Goal: Book appointment/travel/reservation

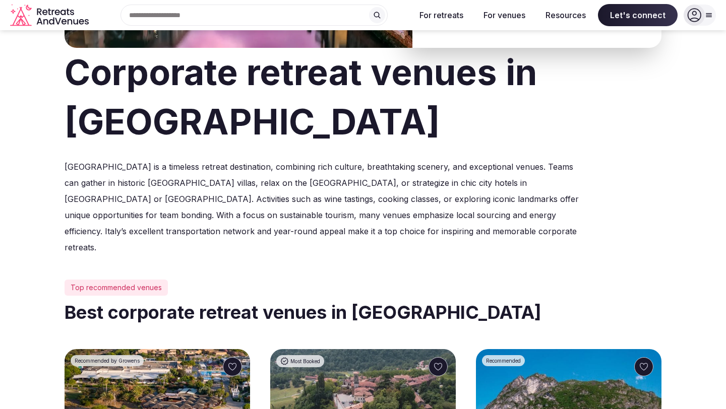
scroll to position [96, 0]
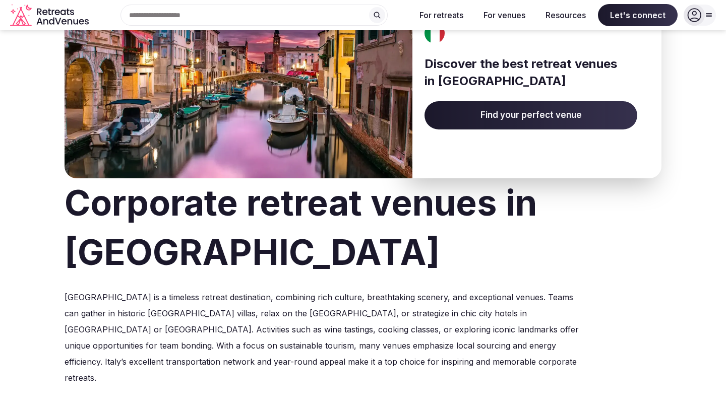
click at [594, 112] on span "Find your perfect venue" at bounding box center [531, 115] width 213 height 28
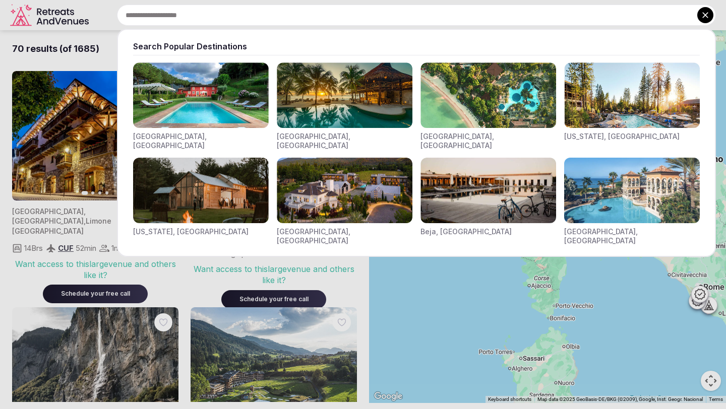
click at [228, 15] on div "Search Popular Destinations [GEOGRAPHIC_DATA], [GEOGRAPHIC_DATA] [GEOGRAPHIC_DA…" at bounding box center [404, 15] width 623 height 21
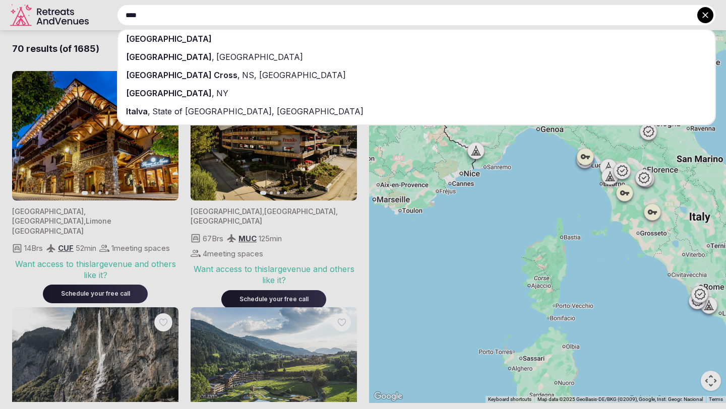
type input "****"
click at [237, 43] on div "[GEOGRAPHIC_DATA]" at bounding box center [416, 39] width 597 height 18
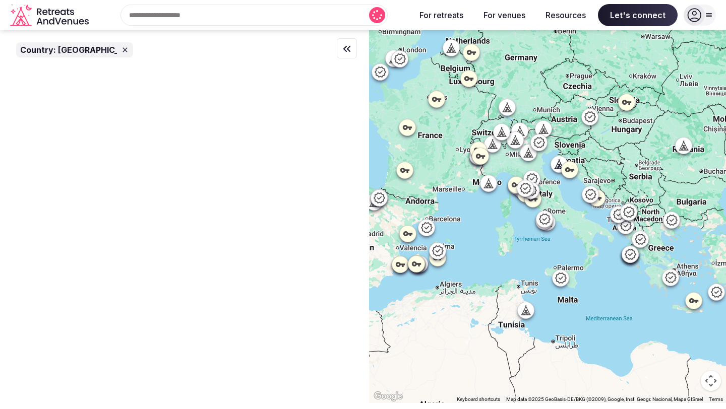
click at [121, 49] on icon at bounding box center [125, 50] width 8 height 8
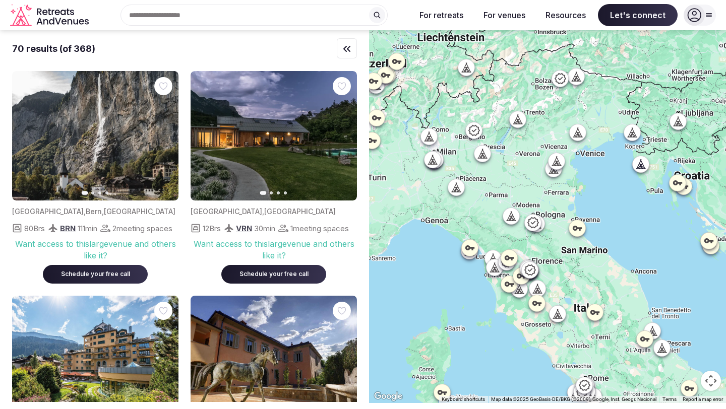
click at [431, 142] on div at bounding box center [429, 137] width 16 height 16
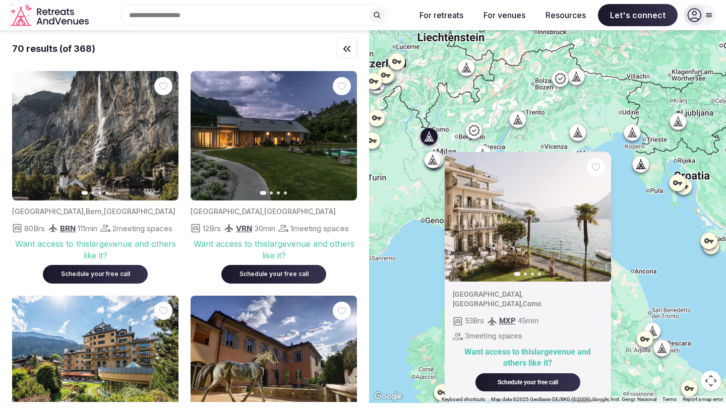
click at [370, 115] on div at bounding box center [377, 118] width 16 height 16
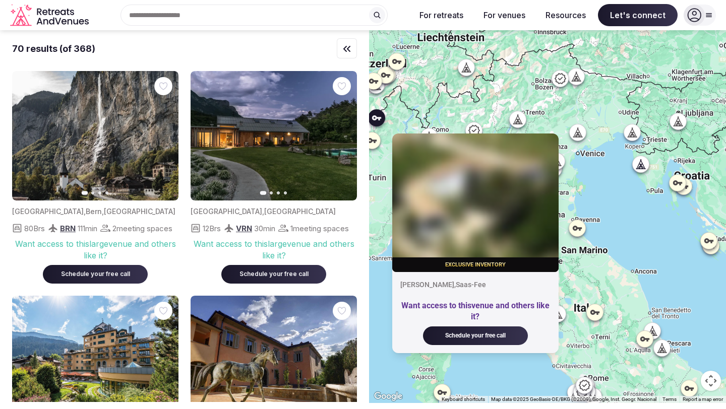
click at [516, 120] on icon at bounding box center [518, 119] width 10 height 10
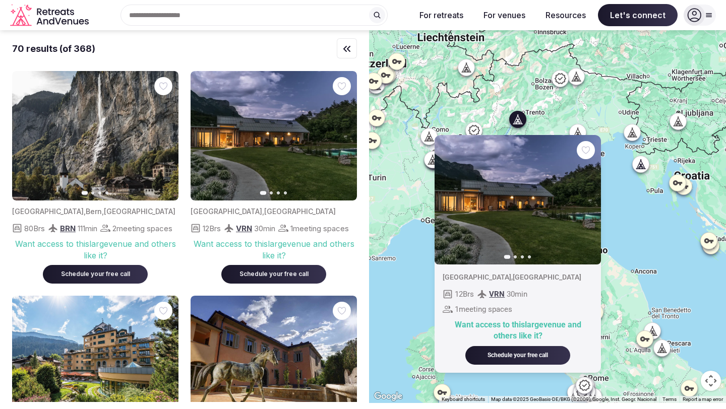
click at [473, 128] on icon at bounding box center [474, 131] width 12 height 12
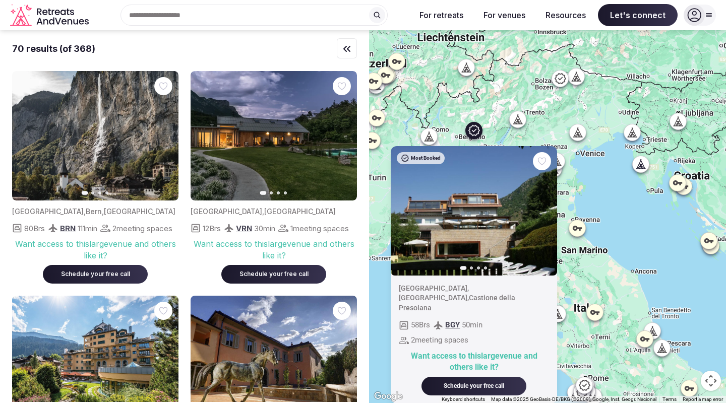
click at [472, 127] on icon at bounding box center [474, 131] width 12 height 12
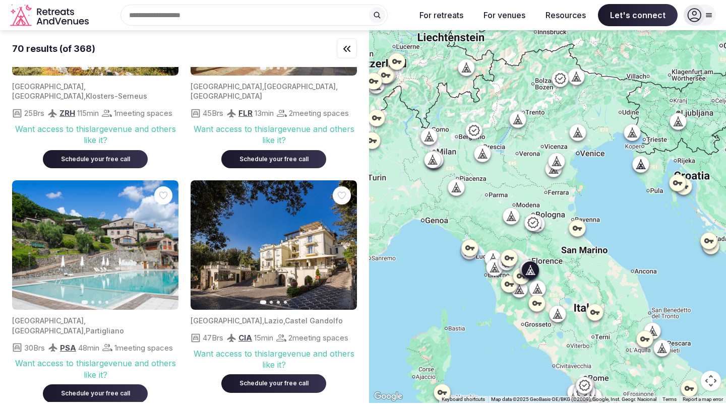
scroll to position [361, 0]
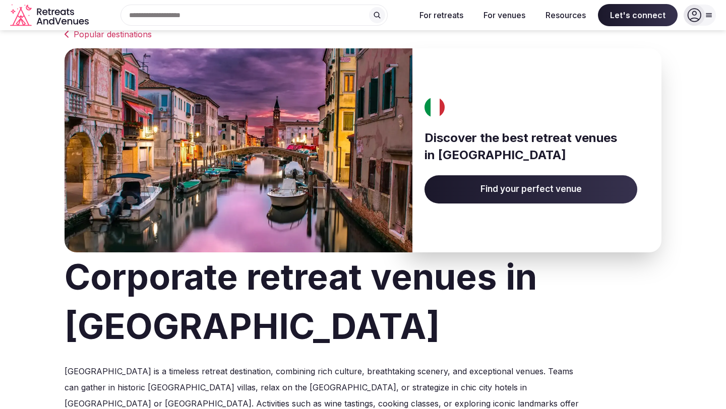
scroll to position [25, 0]
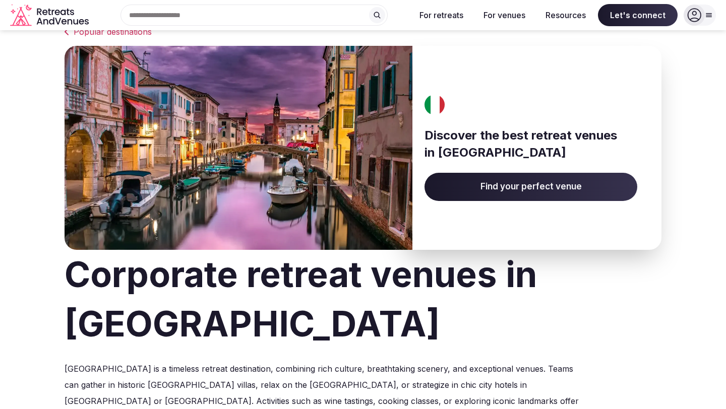
click at [489, 194] on span "Find your perfect venue" at bounding box center [531, 187] width 213 height 28
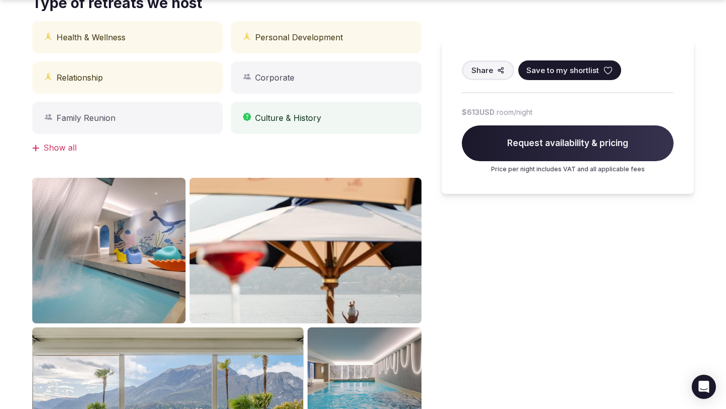
scroll to position [521, 0]
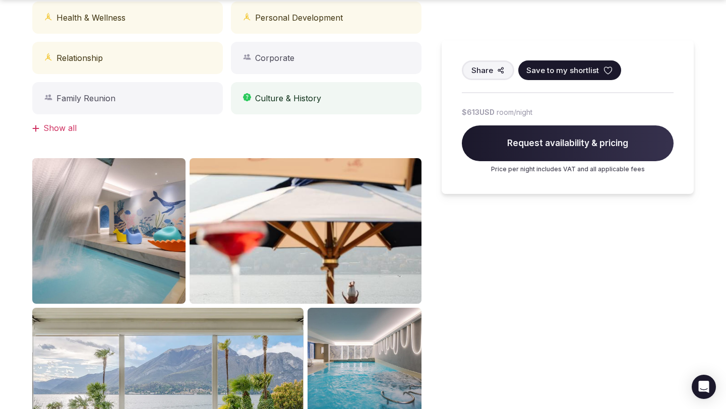
click at [63, 126] on div "Show all" at bounding box center [226, 128] width 389 height 11
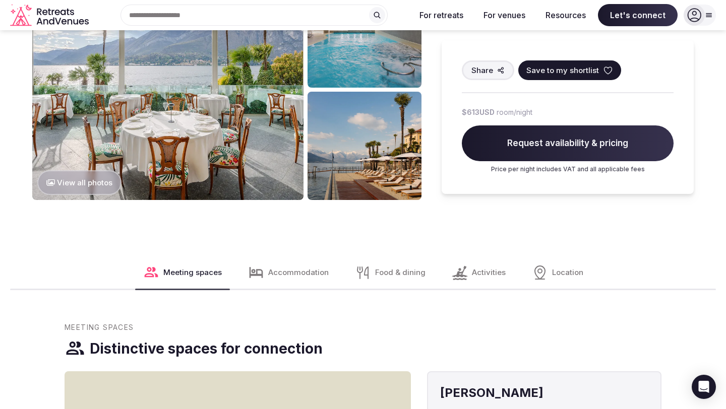
scroll to position [779, 0]
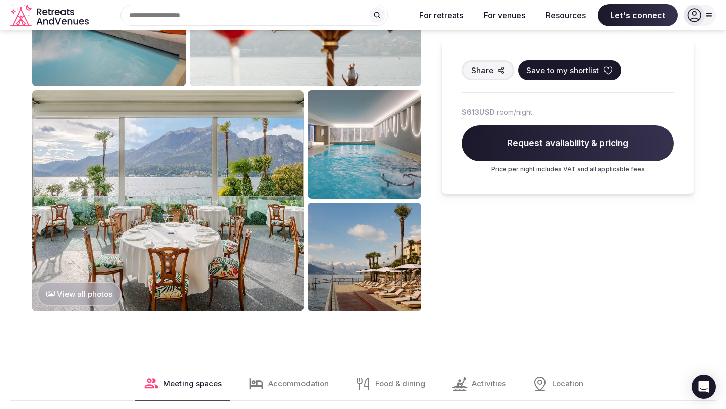
click at [79, 298] on button "View all photos" at bounding box center [79, 294] width 84 height 25
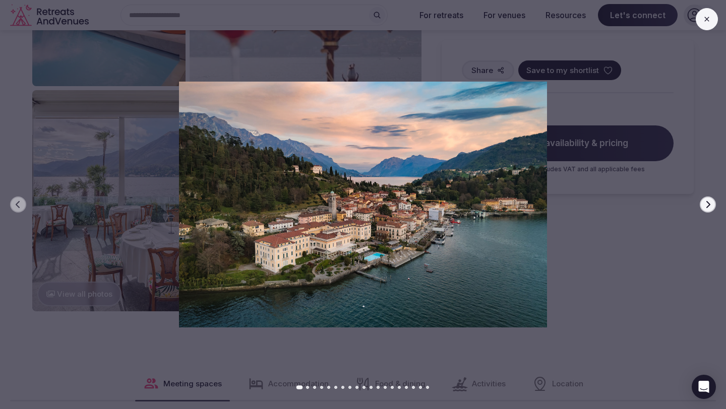
click at [706, 206] on icon "button" at bounding box center [708, 205] width 8 height 8
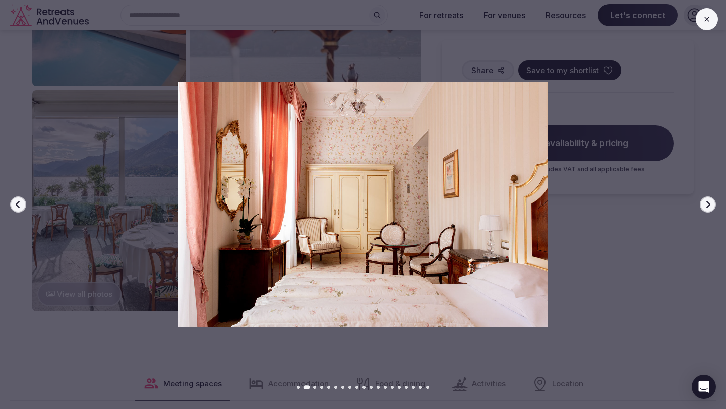
click at [706, 206] on icon "button" at bounding box center [708, 205] width 8 height 8
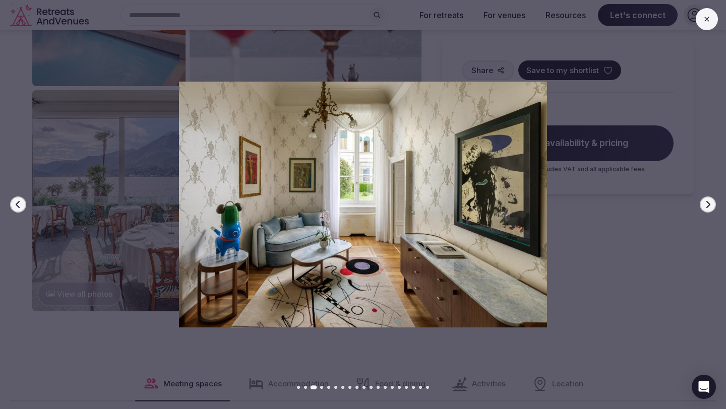
click at [706, 206] on icon "button" at bounding box center [708, 205] width 8 height 8
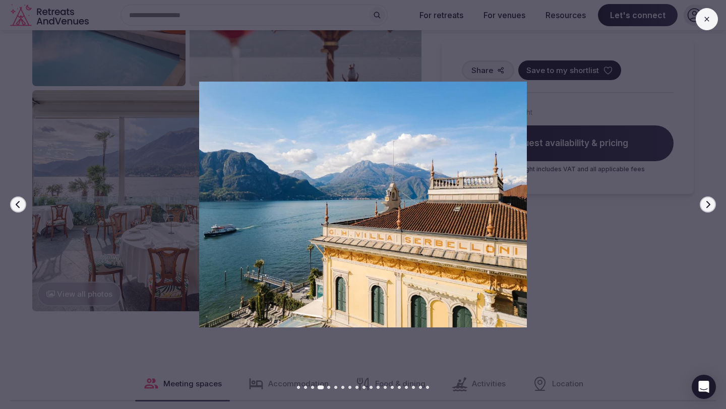
click at [706, 206] on icon "button" at bounding box center [708, 205] width 8 height 8
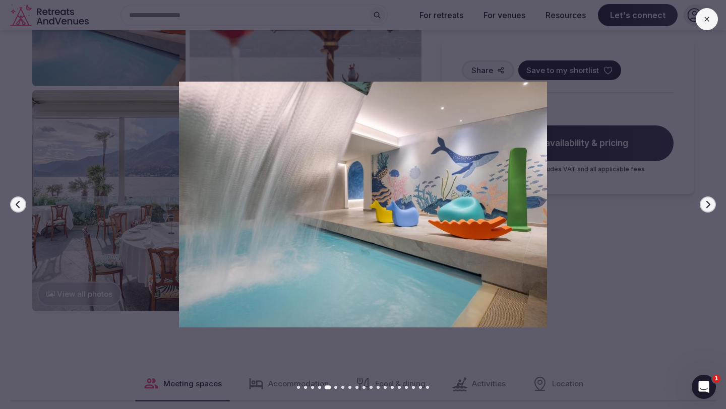
scroll to position [0, 0]
click at [706, 206] on icon "button" at bounding box center [708, 205] width 8 height 8
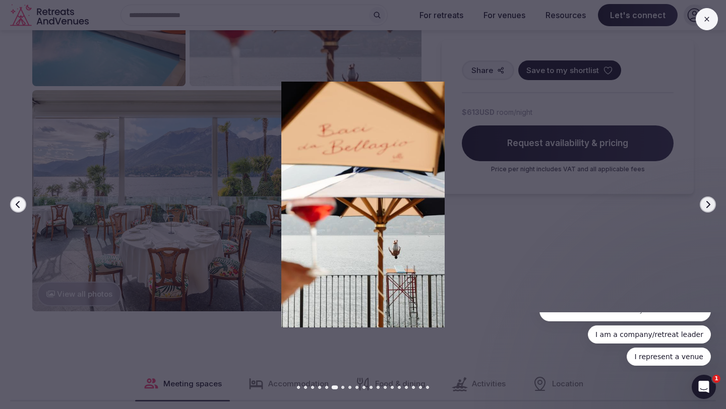
click at [706, 206] on icon "button" at bounding box center [708, 205] width 8 height 8
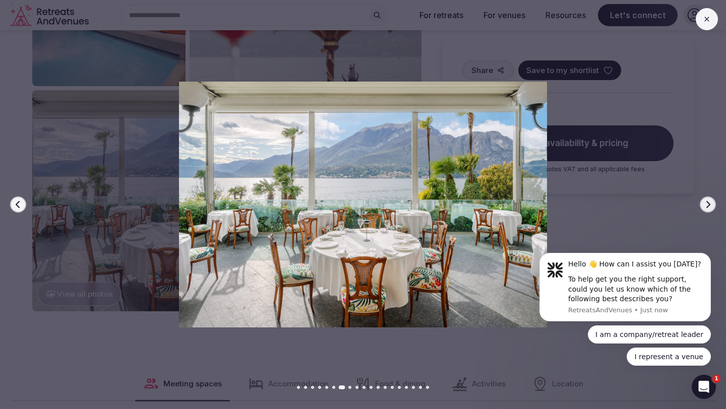
click at [706, 206] on icon "button" at bounding box center [708, 205] width 8 height 8
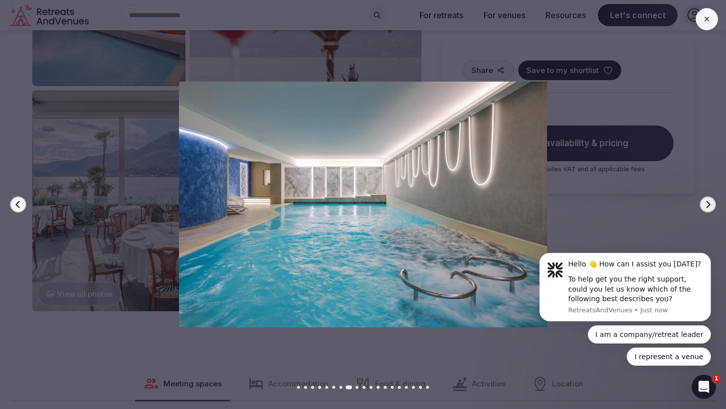
click at [706, 206] on icon "button" at bounding box center [708, 205] width 8 height 8
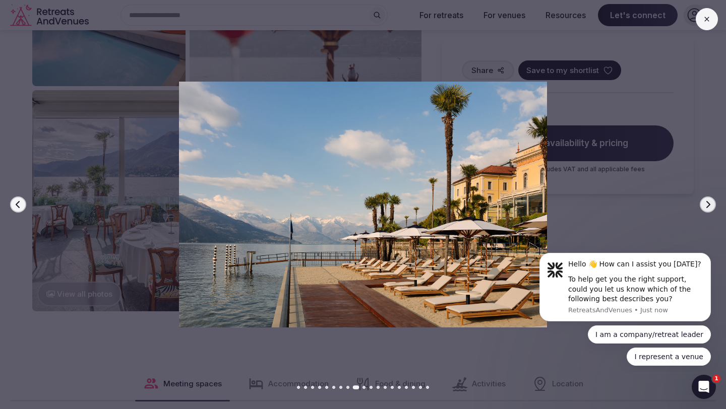
click at [706, 206] on icon "button" at bounding box center [708, 205] width 8 height 8
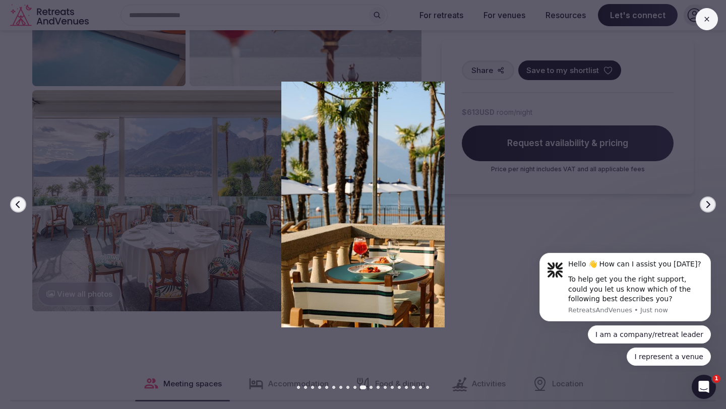
click at [706, 206] on icon "button" at bounding box center [708, 205] width 8 height 8
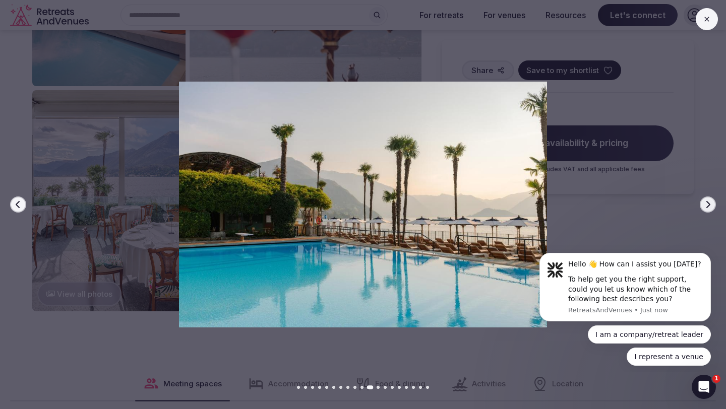
click at [706, 206] on icon "button" at bounding box center [708, 205] width 8 height 8
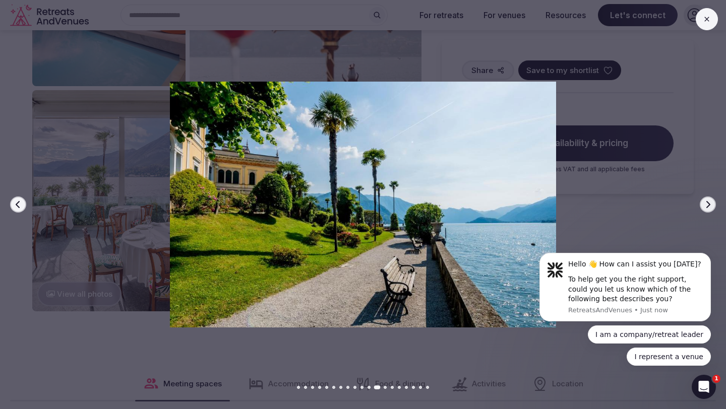
click at [704, 206] on icon "button" at bounding box center [708, 205] width 8 height 8
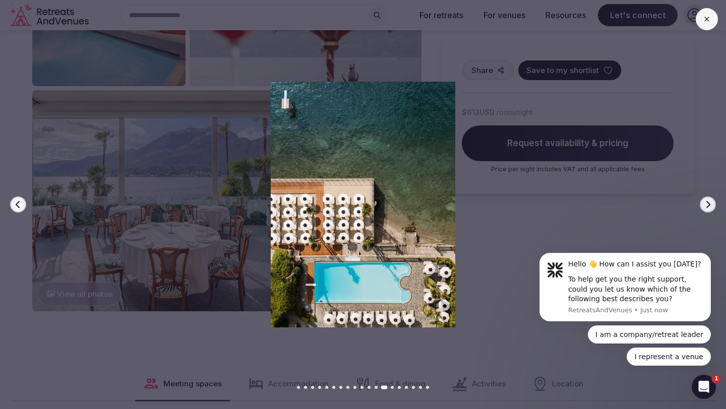
click at [704, 206] on icon "button" at bounding box center [708, 205] width 8 height 8
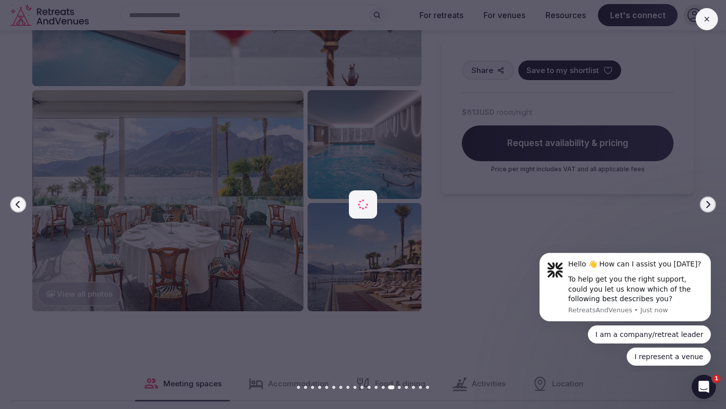
click at [704, 206] on icon "button" at bounding box center [708, 205] width 8 height 8
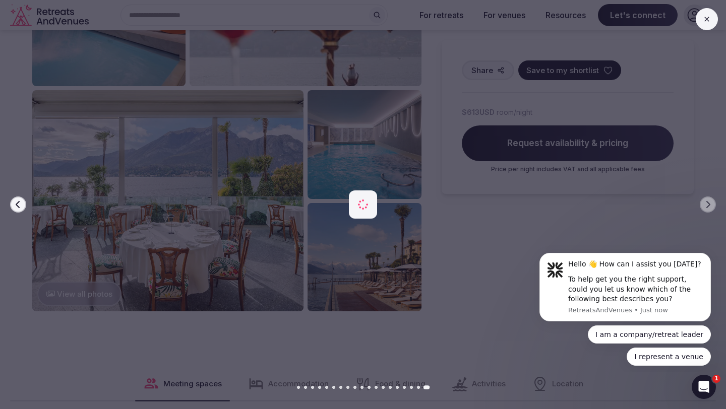
click at [651, 201] on div at bounding box center [359, 205] width 734 height 246
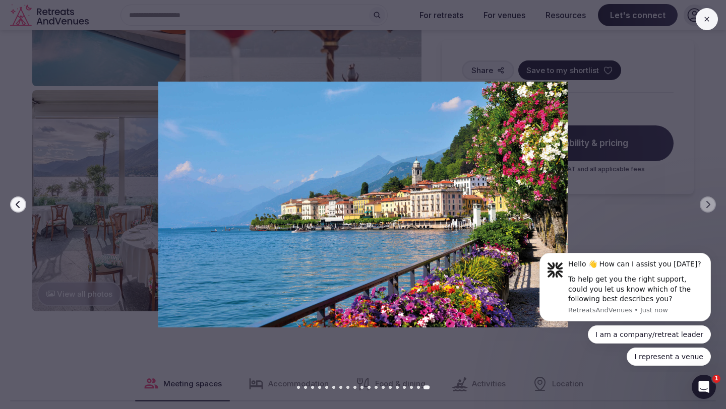
click at [16, 201] on icon "button" at bounding box center [18, 205] width 8 height 8
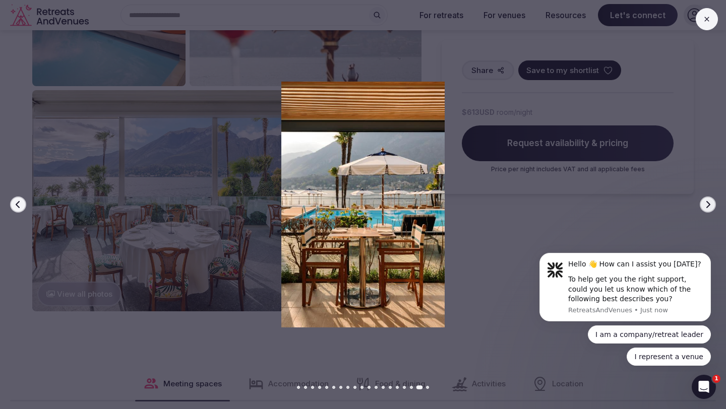
click at [16, 201] on icon "button" at bounding box center [18, 205] width 8 height 8
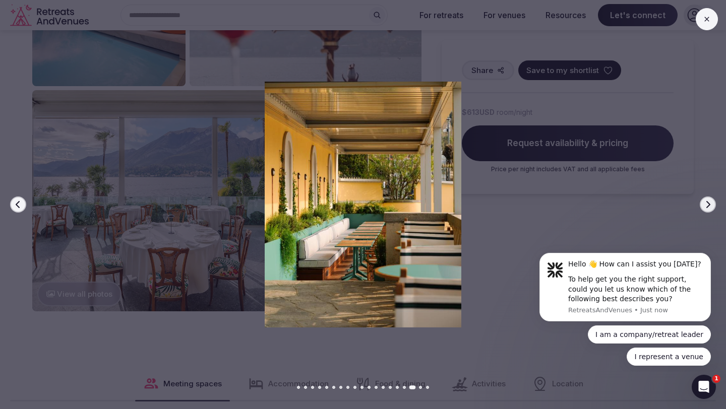
click at [16, 201] on icon "button" at bounding box center [18, 205] width 8 height 8
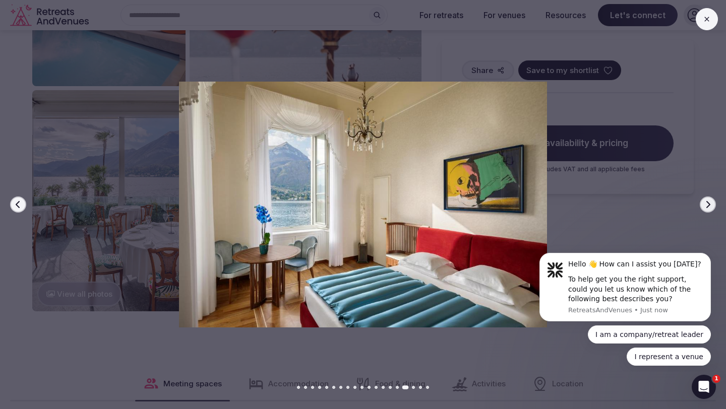
click at [16, 201] on icon "button" at bounding box center [18, 205] width 8 height 8
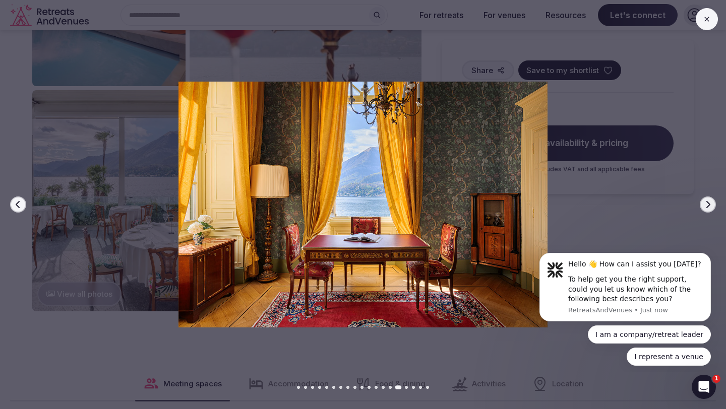
click at [16, 201] on icon "button" at bounding box center [18, 205] width 8 height 8
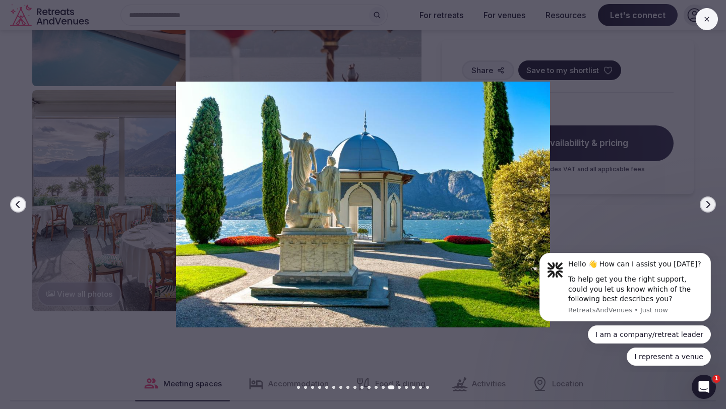
click at [16, 201] on icon "button" at bounding box center [18, 205] width 8 height 8
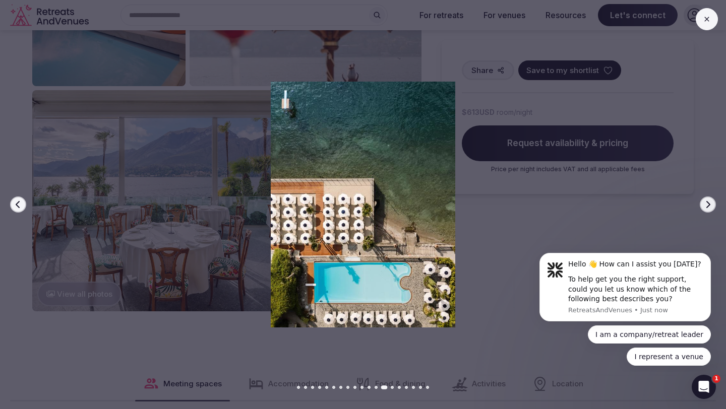
click at [71, 236] on div at bounding box center [359, 205] width 734 height 246
drag, startPoint x: 75, startPoint y: 237, endPoint x: 70, endPoint y: 236, distance: 5.1
click at [75, 237] on div at bounding box center [359, 205] width 734 height 246
click at [707, 13] on button at bounding box center [707, 19] width 22 height 22
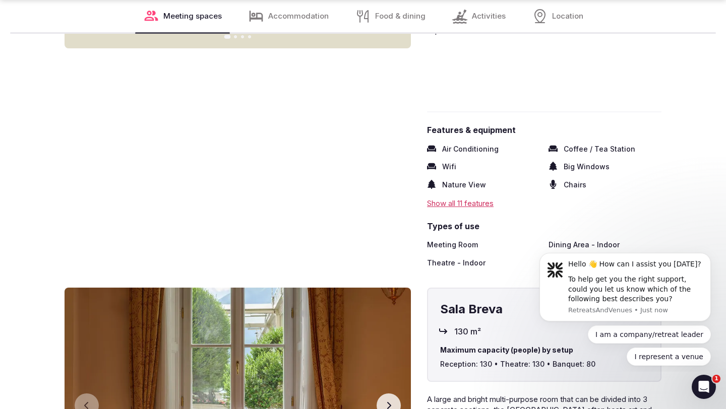
scroll to position [1526, 0]
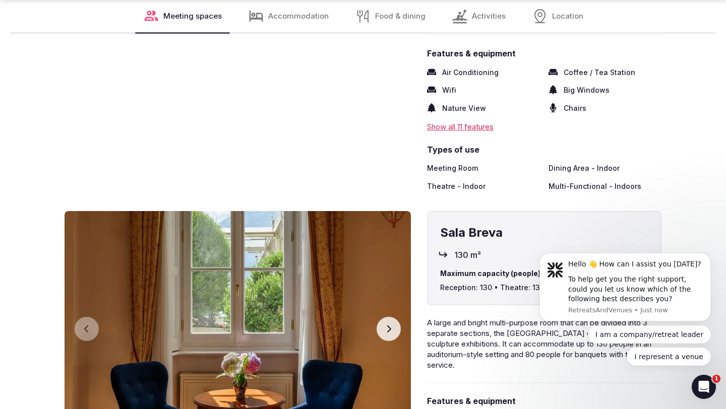
click at [448, 125] on div "Show all 11 features" at bounding box center [544, 127] width 234 height 11
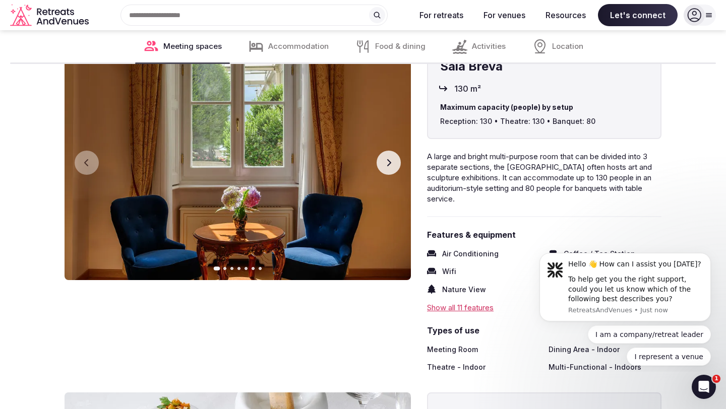
scroll to position [1740, 0]
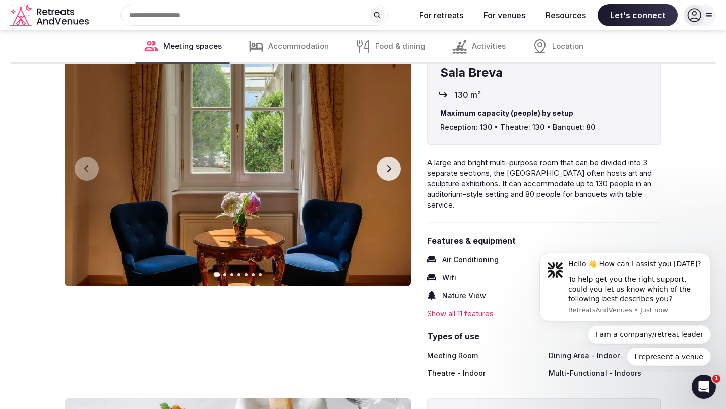
click at [391, 166] on icon "button" at bounding box center [389, 169] width 8 height 8
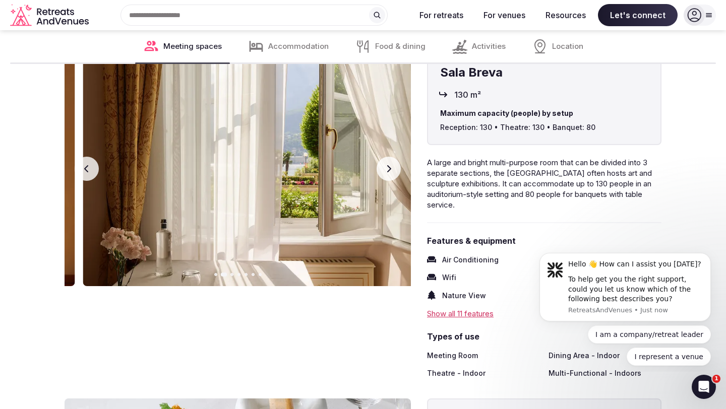
click at [391, 166] on icon "button" at bounding box center [389, 169] width 8 height 8
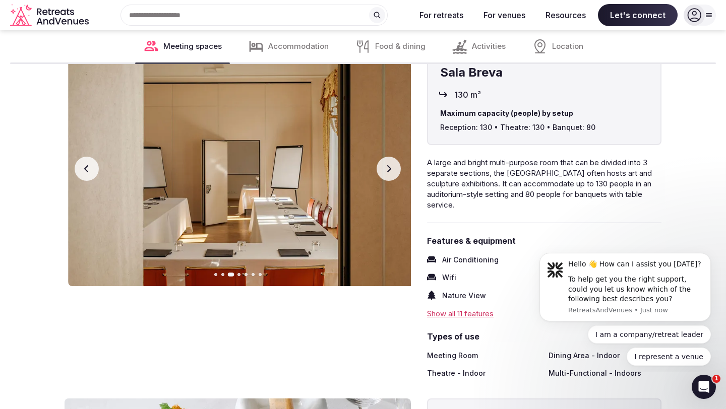
click at [391, 166] on icon "button" at bounding box center [389, 169] width 8 height 8
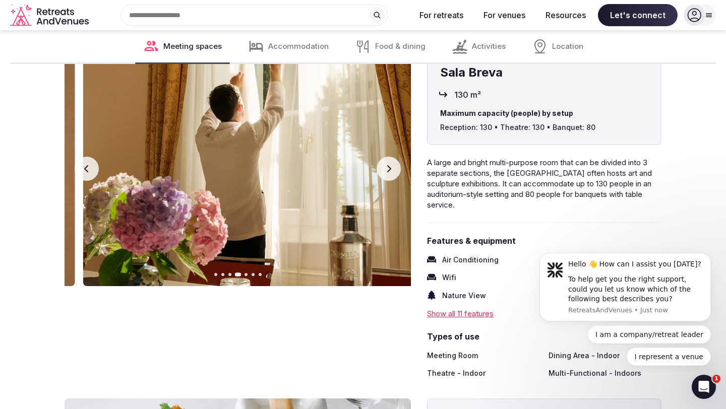
click at [391, 166] on icon "button" at bounding box center [389, 169] width 8 height 8
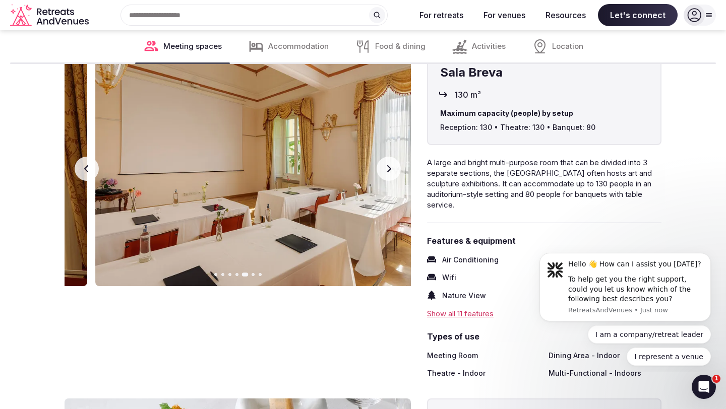
click at [391, 166] on icon "button" at bounding box center [389, 169] width 8 height 8
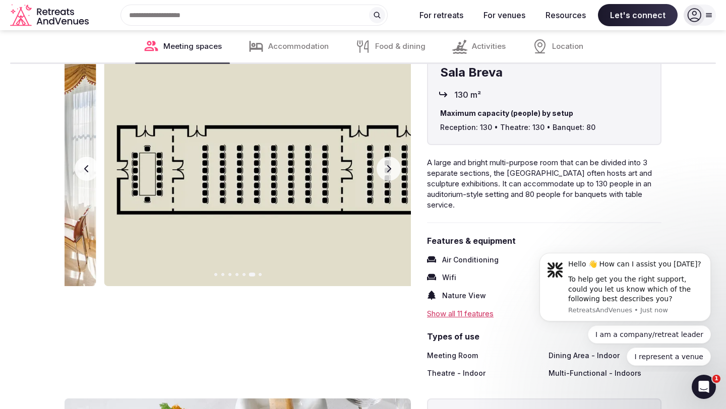
click at [391, 166] on icon "button" at bounding box center [389, 169] width 8 height 8
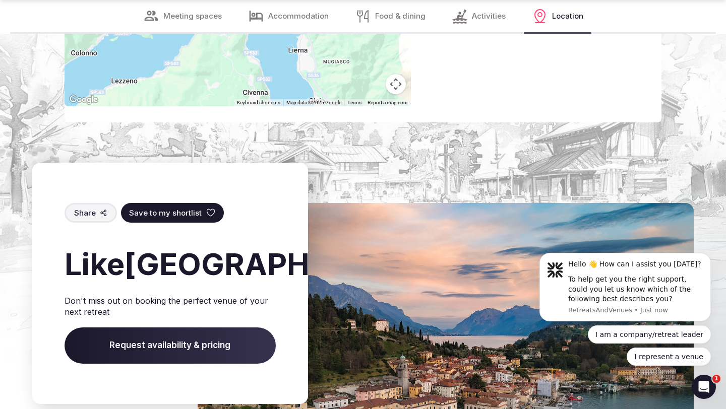
scroll to position [5111, 0]
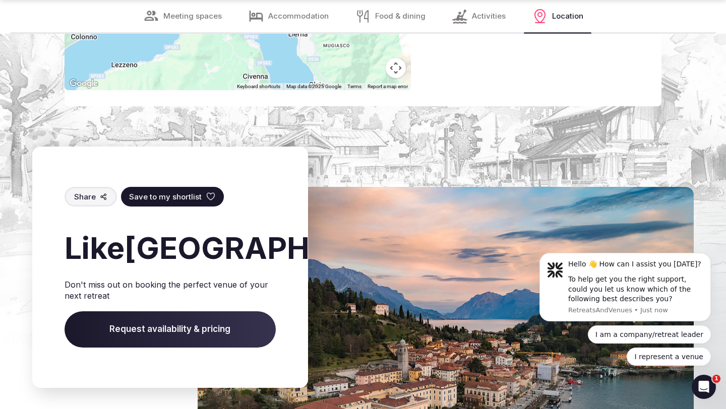
drag, startPoint x: 135, startPoint y: 225, endPoint x: 216, endPoint y: 314, distance: 120.3
click at [216, 269] on h2 "Like Grand Hotel Villa Serbelloni ?" at bounding box center [170, 248] width 211 height 42
copy h2 "[GEOGRAPHIC_DATA]"
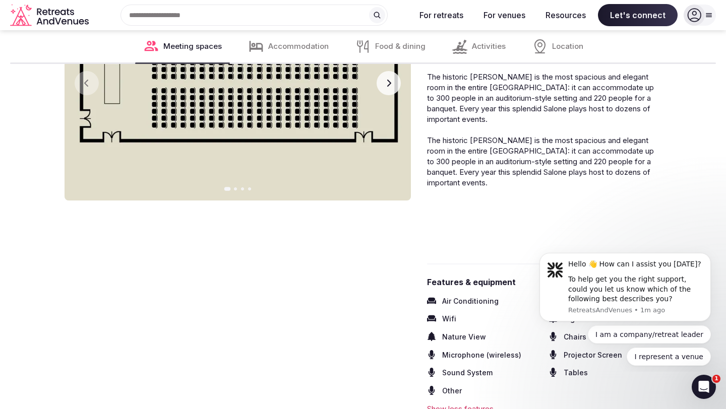
scroll to position [1255, 0]
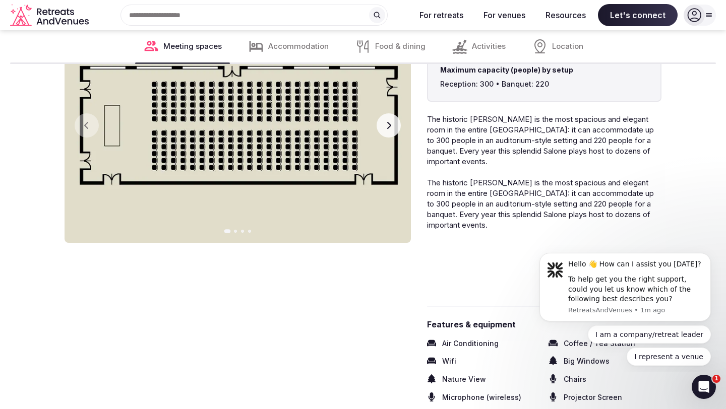
click at [179, 14] on div "Recent searches Italy Search Popular Destinations Toscana, Italy Riviera Maya, …" at bounding box center [250, 15] width 315 height 21
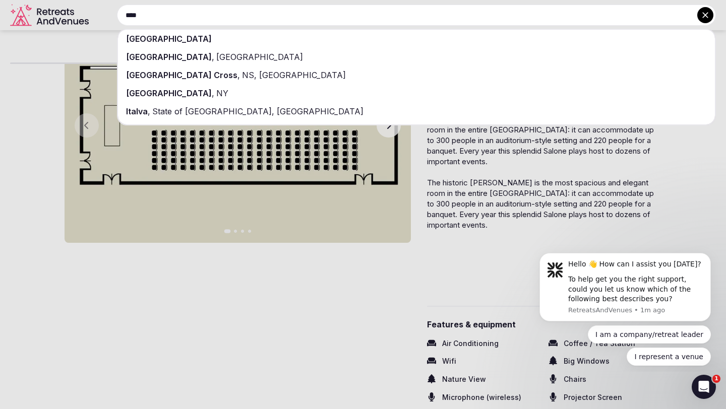
type input "****"
click at [174, 35] on div "[GEOGRAPHIC_DATA]" at bounding box center [416, 39] width 597 height 18
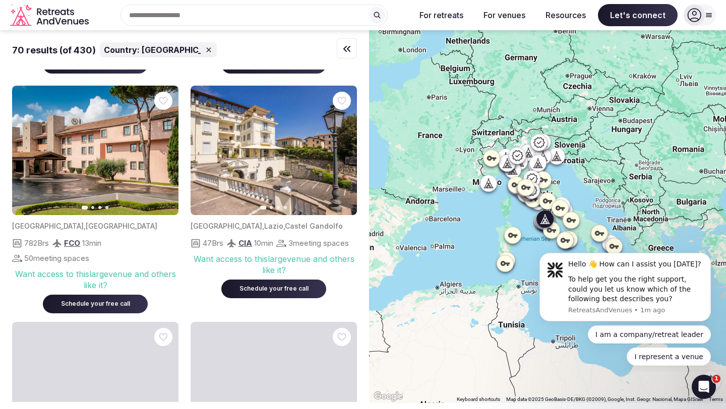
scroll to position [1875, 0]
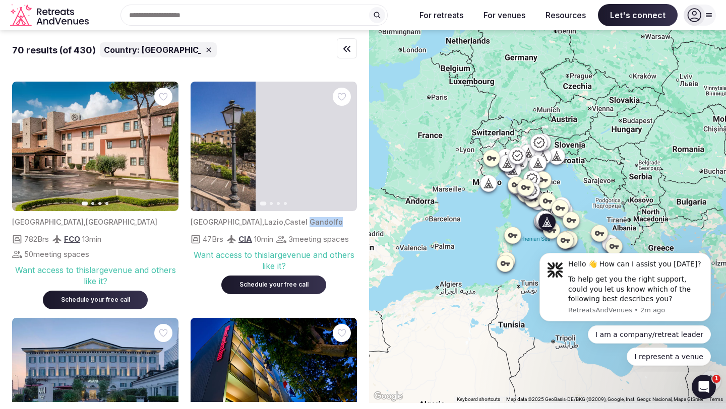
drag, startPoint x: 249, startPoint y: 180, endPoint x: 288, endPoint y: 183, distance: 38.9
click at [256, 183] on div at bounding box center [172, 147] width 166 height 130
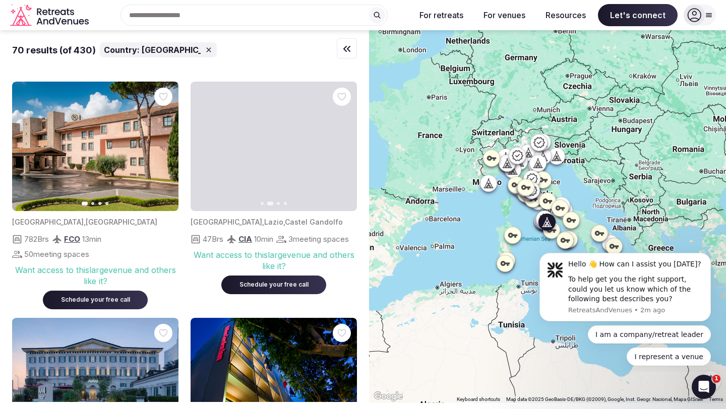
click at [285, 226] on span "Castel Gandolfo" at bounding box center [314, 222] width 58 height 9
click at [319, 227] on div "Italy , Lazio , Castel Gandolfo" at bounding box center [274, 222] width 166 height 10
click at [305, 246] on div "47 Brs CIA 10 min 3 meeting spaces" at bounding box center [274, 239] width 166 height 12
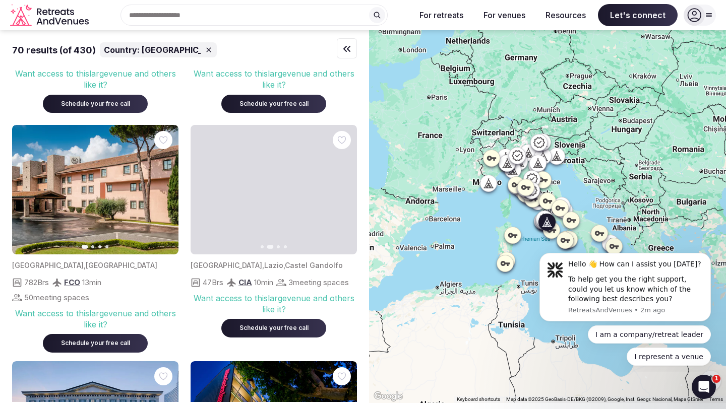
scroll to position [1827, 0]
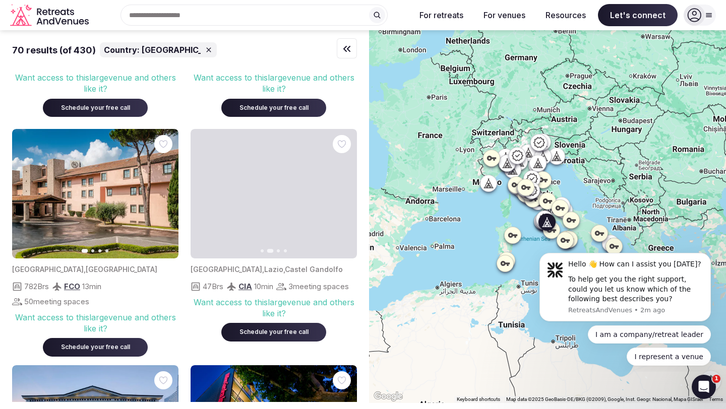
click at [285, 175] on div at bounding box center [274, 194] width 166 height 130
click at [259, 337] on div "Schedule your free call" at bounding box center [273, 332] width 81 height 9
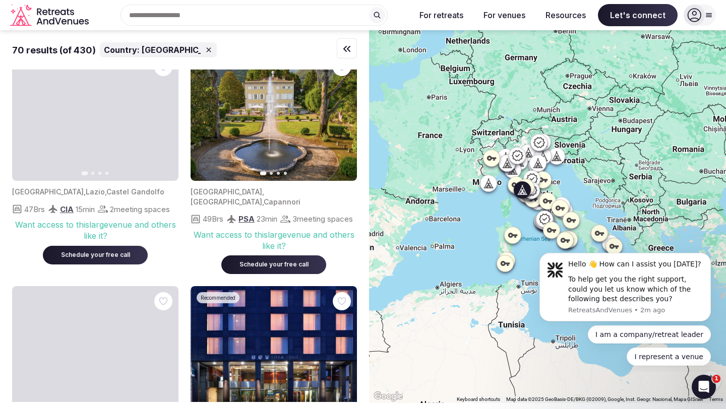
scroll to position [489, 0]
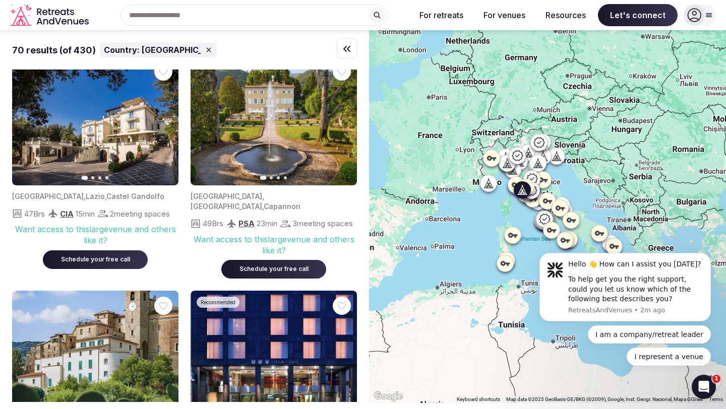
click at [268, 142] on img at bounding box center [274, 121] width 166 height 130
click at [338, 122] on button "Next slide" at bounding box center [343, 121] width 16 height 16
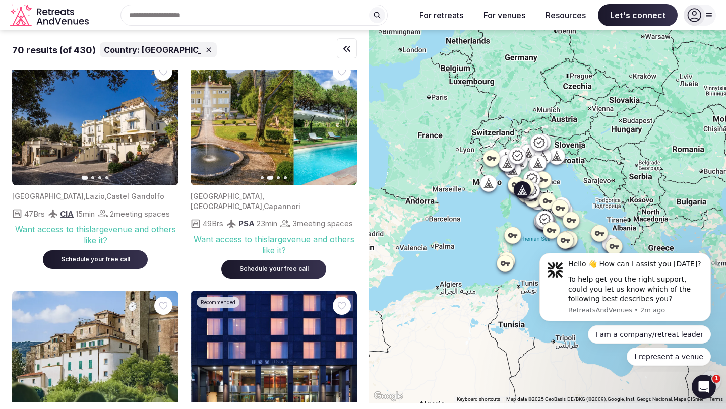
click at [338, 122] on button "Next slide" at bounding box center [343, 121] width 16 height 16
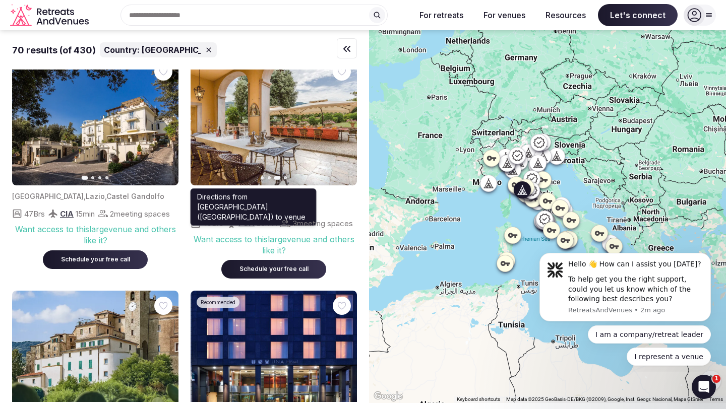
click at [225, 195] on p "Directions from Pisa International Airport (Pisa) to venue" at bounding box center [253, 207] width 113 height 30
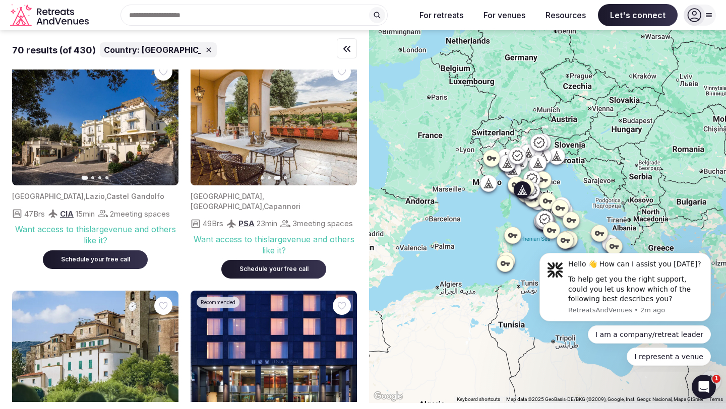
click at [264, 202] on span "Capannori" at bounding box center [282, 206] width 37 height 9
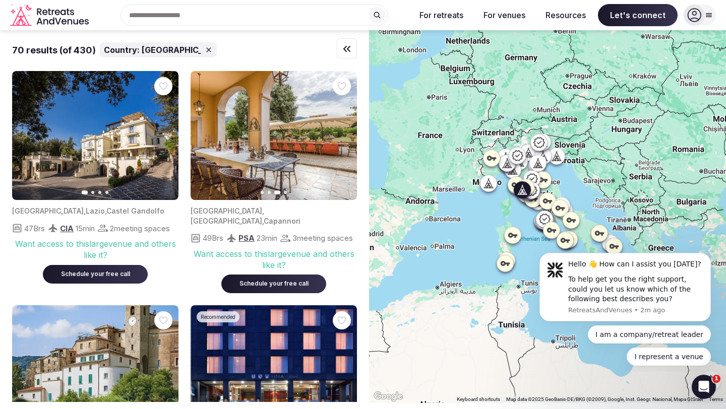
click at [204, 208] on span "[GEOGRAPHIC_DATA]" at bounding box center [227, 211] width 72 height 9
click at [248, 121] on img at bounding box center [274, 136] width 166 height 130
click at [248, 120] on img at bounding box center [274, 136] width 166 height 130
click at [250, 126] on img at bounding box center [274, 136] width 166 height 130
click at [342, 139] on icon "button" at bounding box center [343, 135] width 4 height 7
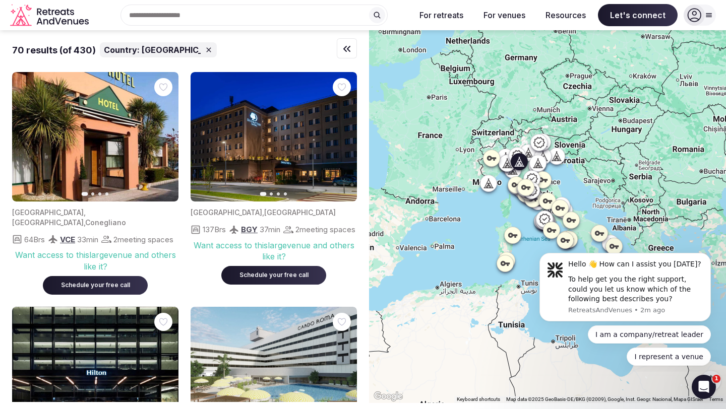
scroll to position [2348, 0]
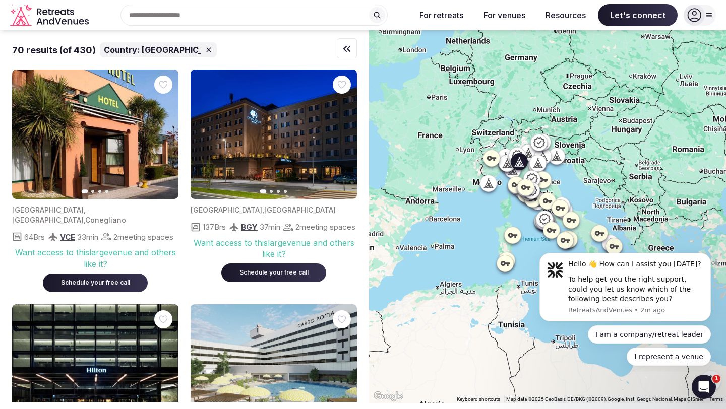
click at [239, 189] on img at bounding box center [274, 135] width 166 height 130
click at [243, 221] on div "Italy , Brescia 137 Brs BGY 37 min 2 meeting spaces Want access to this large v…" at bounding box center [274, 240] width 166 height 83
click at [264, 214] on span "[GEOGRAPHIC_DATA]" at bounding box center [300, 210] width 72 height 9
click at [279, 238] on div "Italy , Brescia 137 Brs BGY 37 min 2 meeting spaces Want access to this large v…" at bounding box center [274, 240] width 166 height 83
click at [281, 283] on div "Want access to this large venue and others like it? Schedule your free call" at bounding box center [274, 257] width 166 height 49
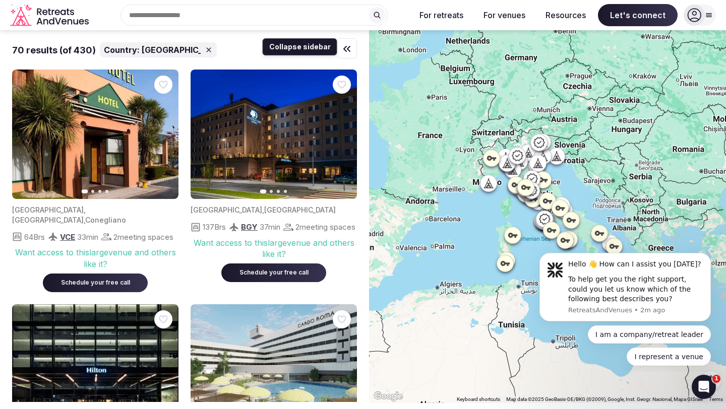
click at [341, 46] on icon "button" at bounding box center [347, 49] width 12 height 12
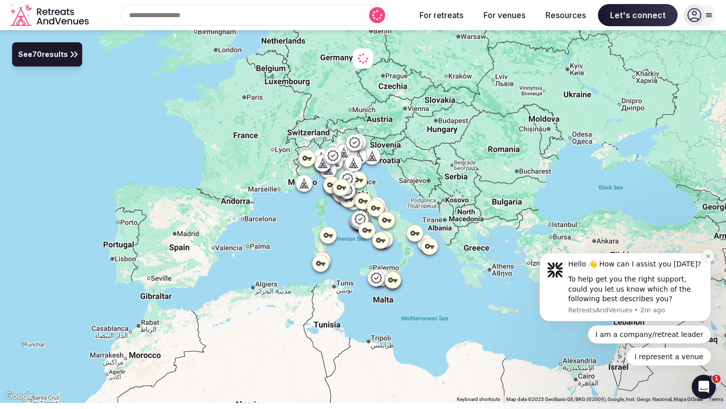
click at [707, 251] on button "Dismiss notification" at bounding box center [707, 256] width 13 height 13
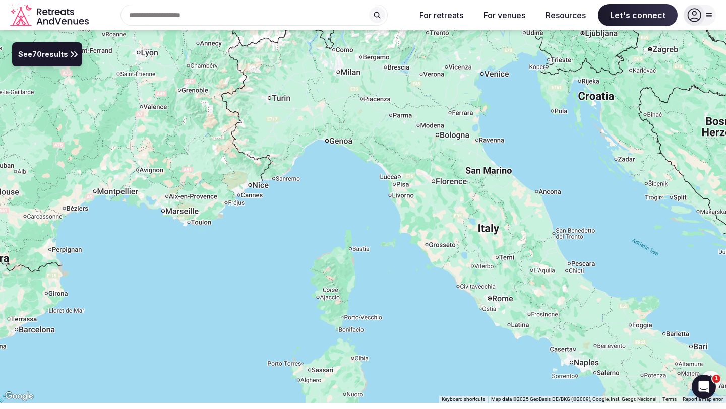
drag, startPoint x: 514, startPoint y: 225, endPoint x: 478, endPoint y: 177, distance: 59.4
click at [478, 177] on div at bounding box center [363, 216] width 726 height 373
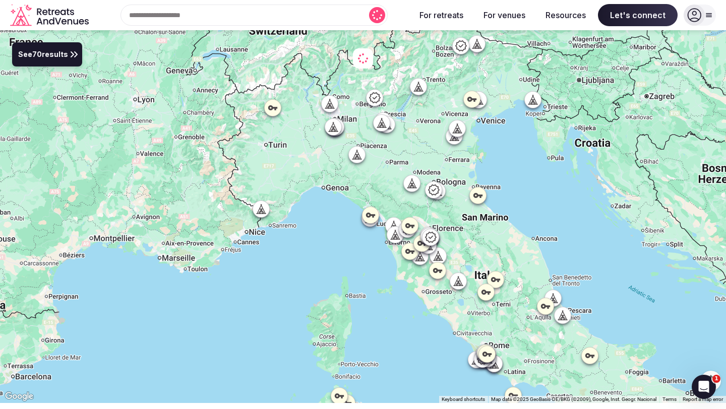
drag, startPoint x: 370, startPoint y: 133, endPoint x: 365, endPoint y: 182, distance: 48.6
click at [365, 183] on div at bounding box center [363, 216] width 726 height 373
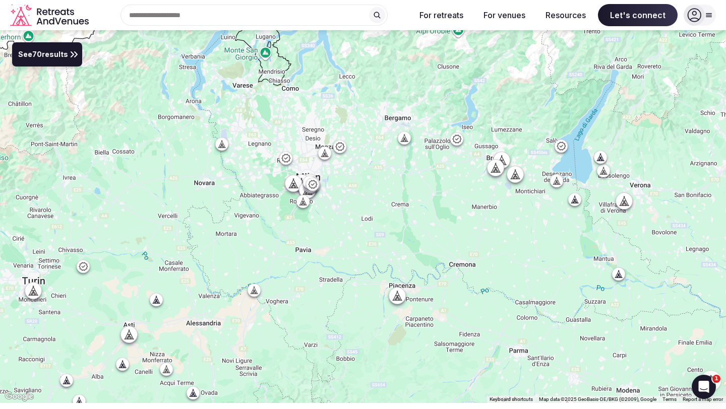
drag, startPoint x: 371, startPoint y: 102, endPoint x: 374, endPoint y: 198, distance: 95.8
click at [375, 199] on div at bounding box center [363, 216] width 726 height 373
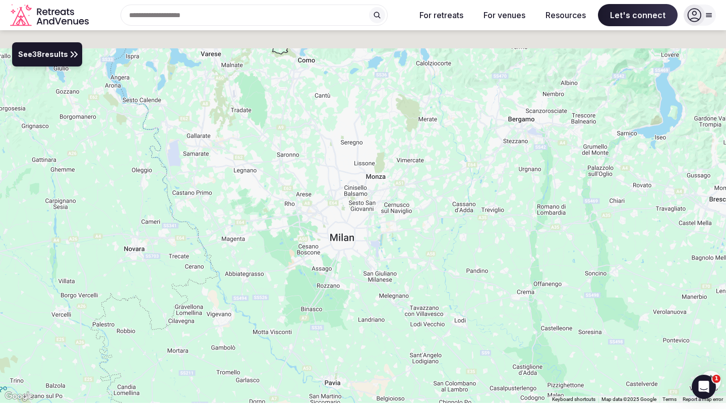
drag, startPoint x: 387, startPoint y: 146, endPoint x: 326, endPoint y: 283, distance: 149.8
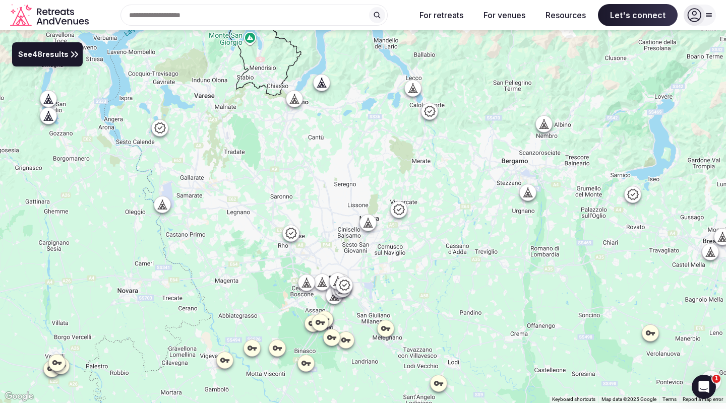
drag, startPoint x: 545, startPoint y: 174, endPoint x: 540, endPoint y: 212, distance: 38.6
click at [540, 212] on div at bounding box center [363, 216] width 726 height 373
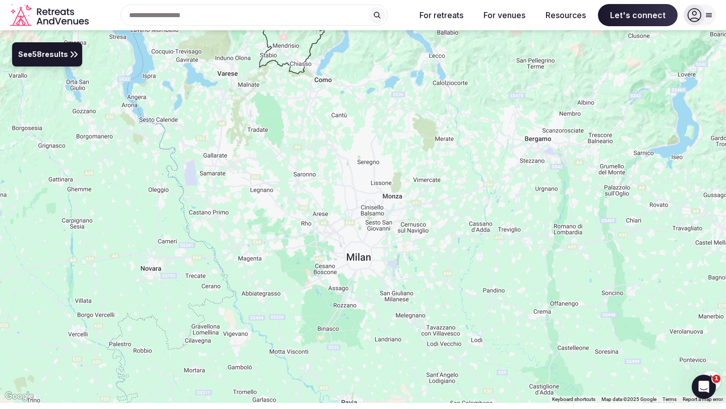
drag, startPoint x: 437, startPoint y: 252, endPoint x: 461, endPoint y: 224, distance: 36.8
click at [461, 225] on div at bounding box center [363, 216] width 726 height 373
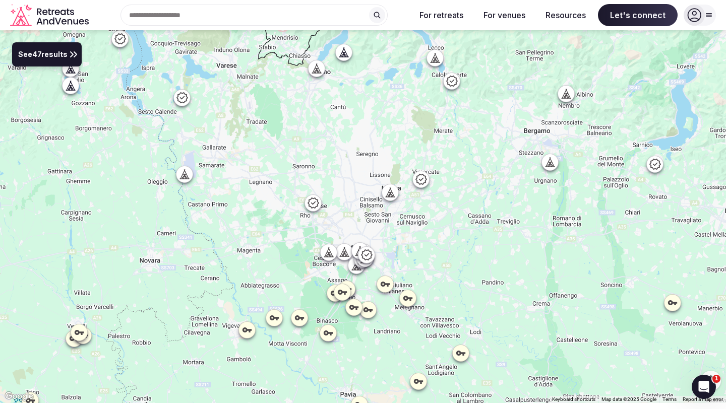
click at [657, 165] on icon at bounding box center [655, 164] width 12 height 12
